Goal: Task Accomplishment & Management: Use online tool/utility

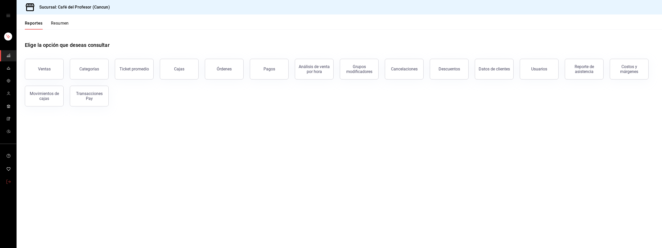
click at [9, 183] on icon "mailbox folders" at bounding box center [8, 181] width 4 height 4
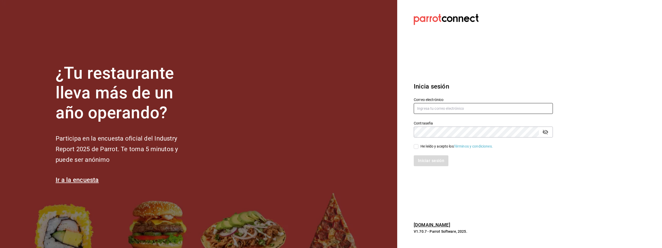
click at [459, 105] on input "text" at bounding box center [483, 108] width 139 height 11
paste input "[EMAIL_ADDRESS][DOMAIN_NAME]"
type input "[EMAIL_ADDRESS][DOMAIN_NAME]"
click at [421, 145] on div "He leído y acepto los Términos y condiciones." at bounding box center [457, 146] width 72 height 5
click at [418, 145] on input "He leído y acepto los Términos y condiciones." at bounding box center [416, 146] width 5 height 5
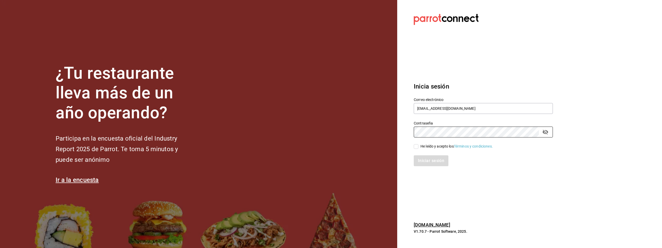
checkbox input "true"
click at [423, 161] on button "Iniciar sesión" at bounding box center [431, 160] width 35 height 11
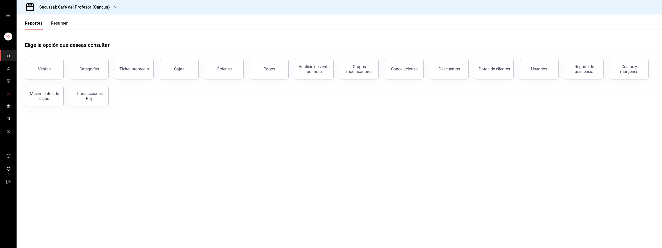
click at [10, 94] on icon "mailbox folders" at bounding box center [8, 93] width 4 height 4
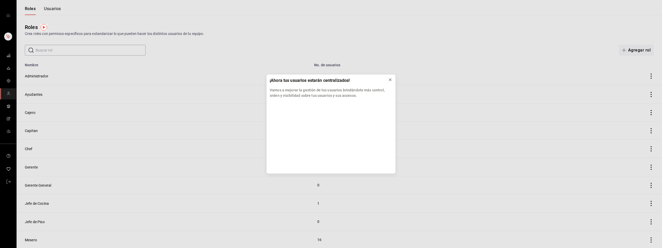
click at [392, 81] on icon at bounding box center [390, 80] width 4 height 4
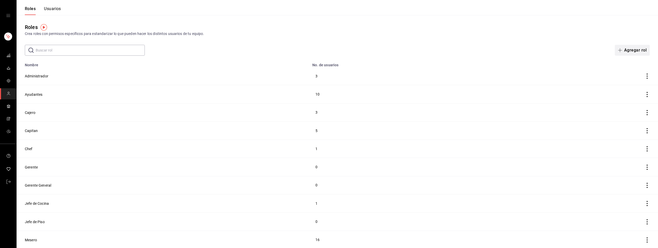
click at [625, 46] on button "Agregar rol" at bounding box center [632, 50] width 35 height 11
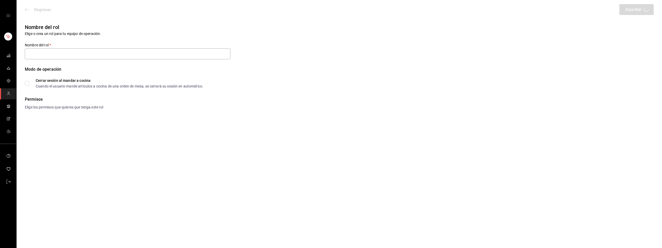
click at [454, 32] on div "Nombre del rol Elige o crea un rol para tu equipo de operación." at bounding box center [336, 26] width 635 height 19
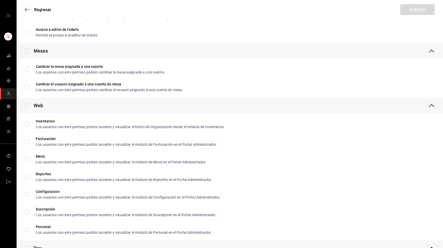
scroll to position [121, 0]
